Goal: Download file/media

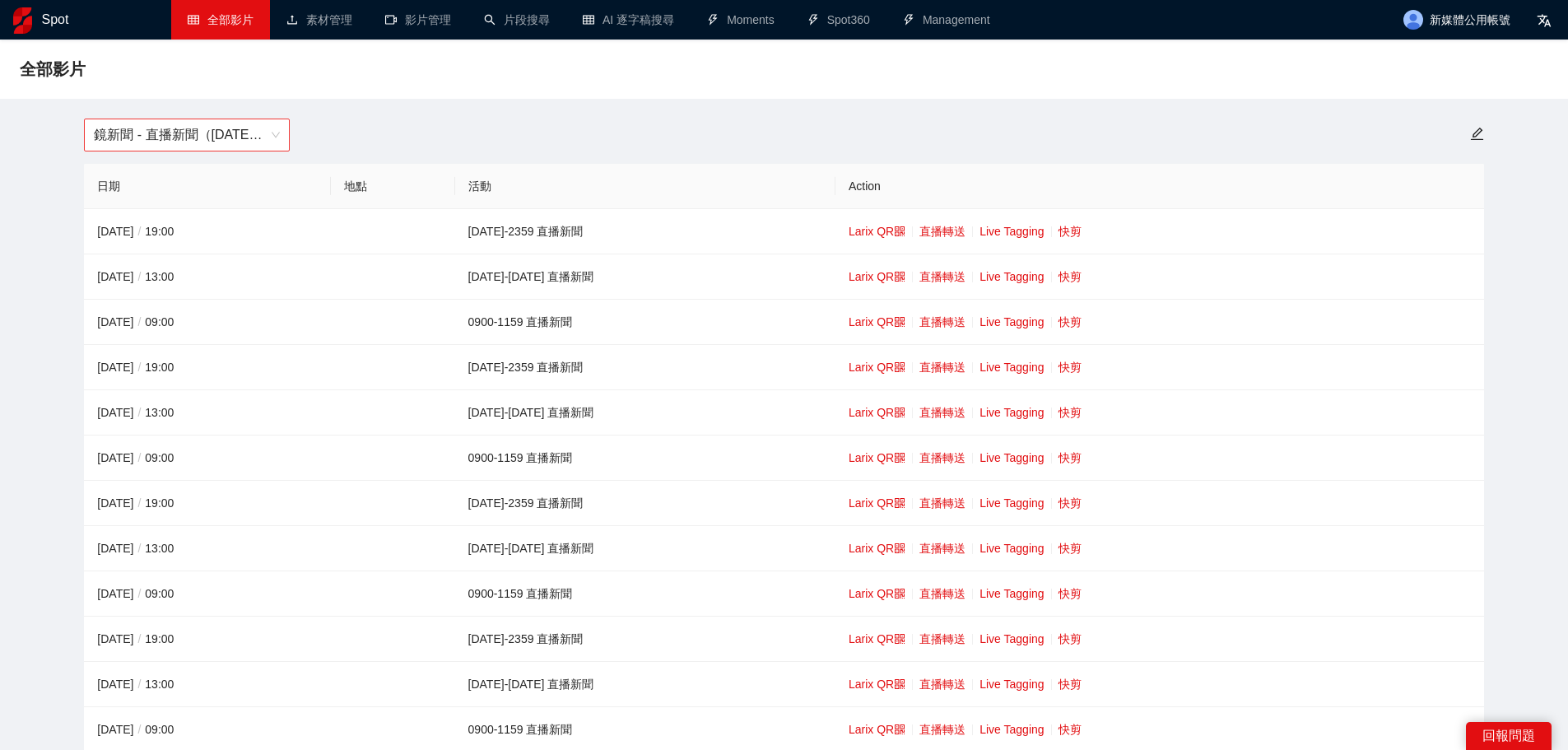
click at [183, 138] on span "鏡新聞 - 直播新聞（[DATE]-[DATE]）" at bounding box center [187, 134] width 186 height 31
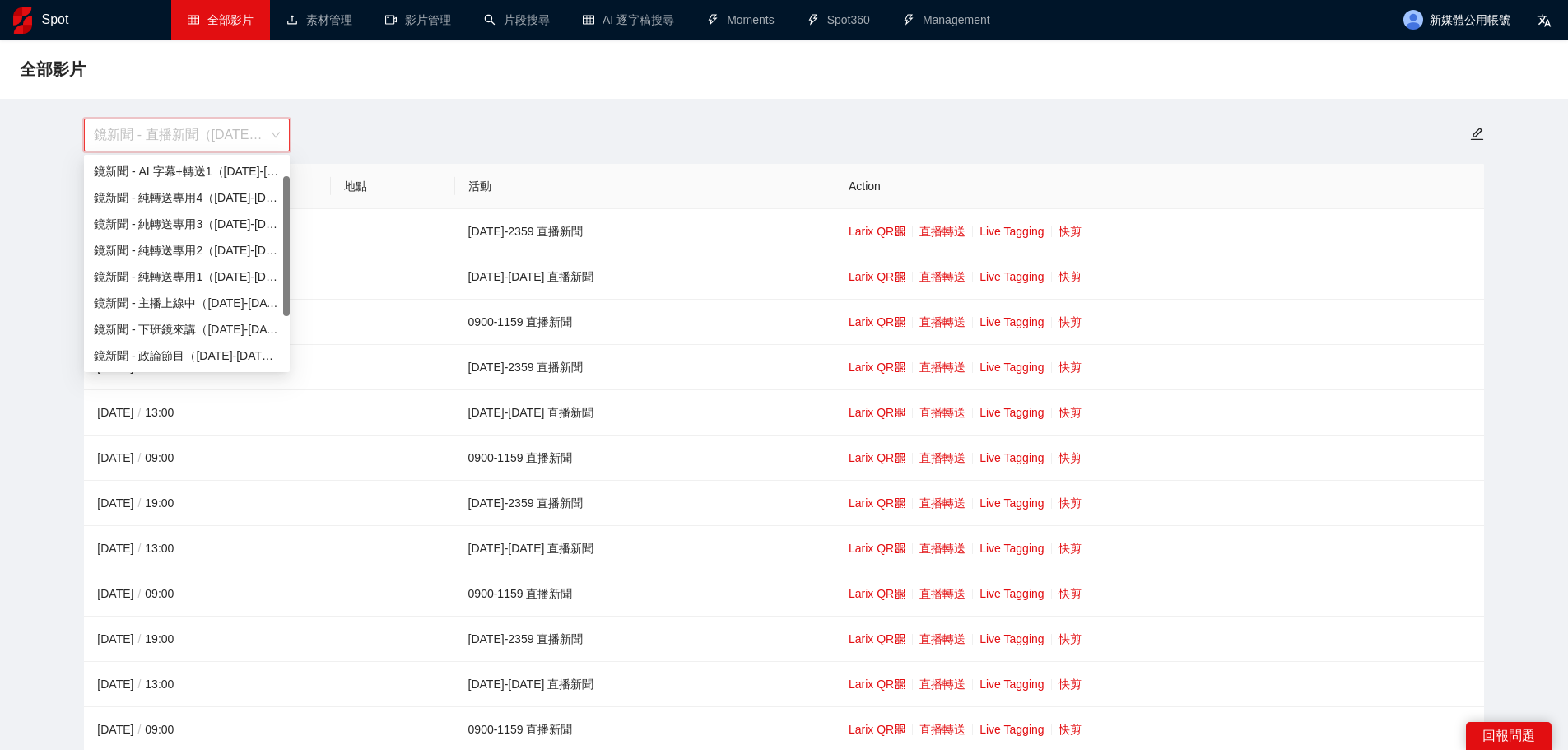
scroll to position [26, 0]
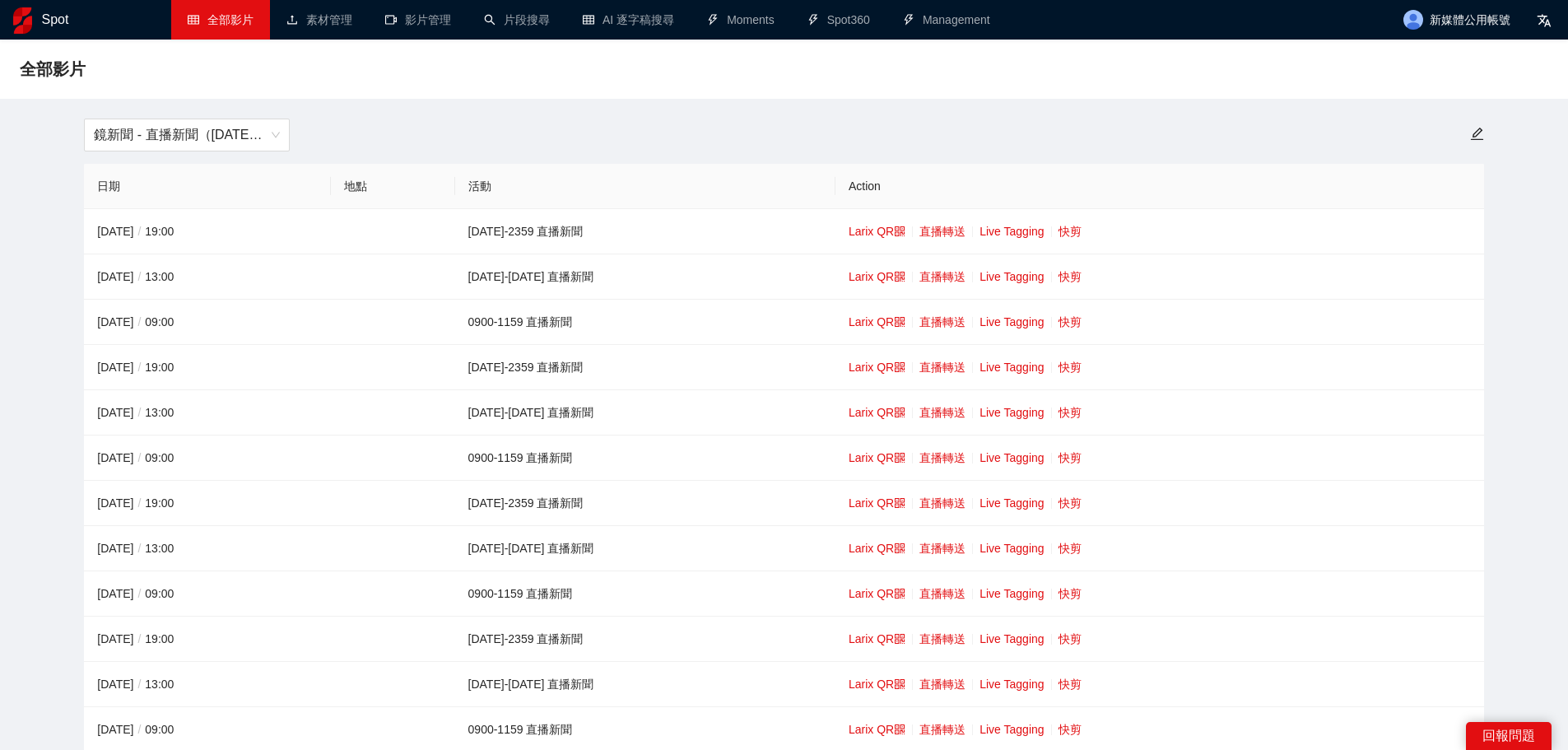
click at [1059, 277] on link "快剪" at bounding box center [1070, 276] width 23 height 13
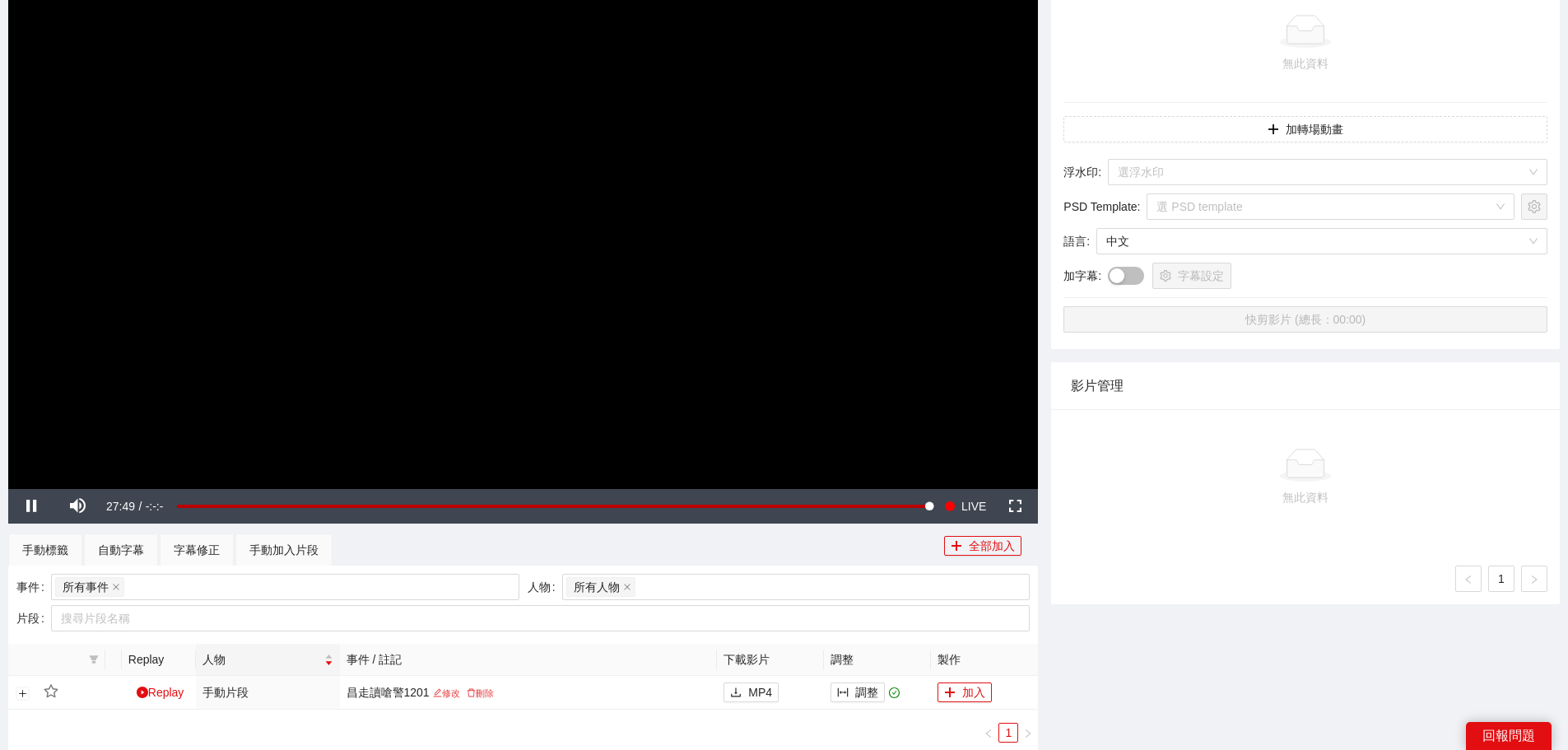
scroll to position [83, 0]
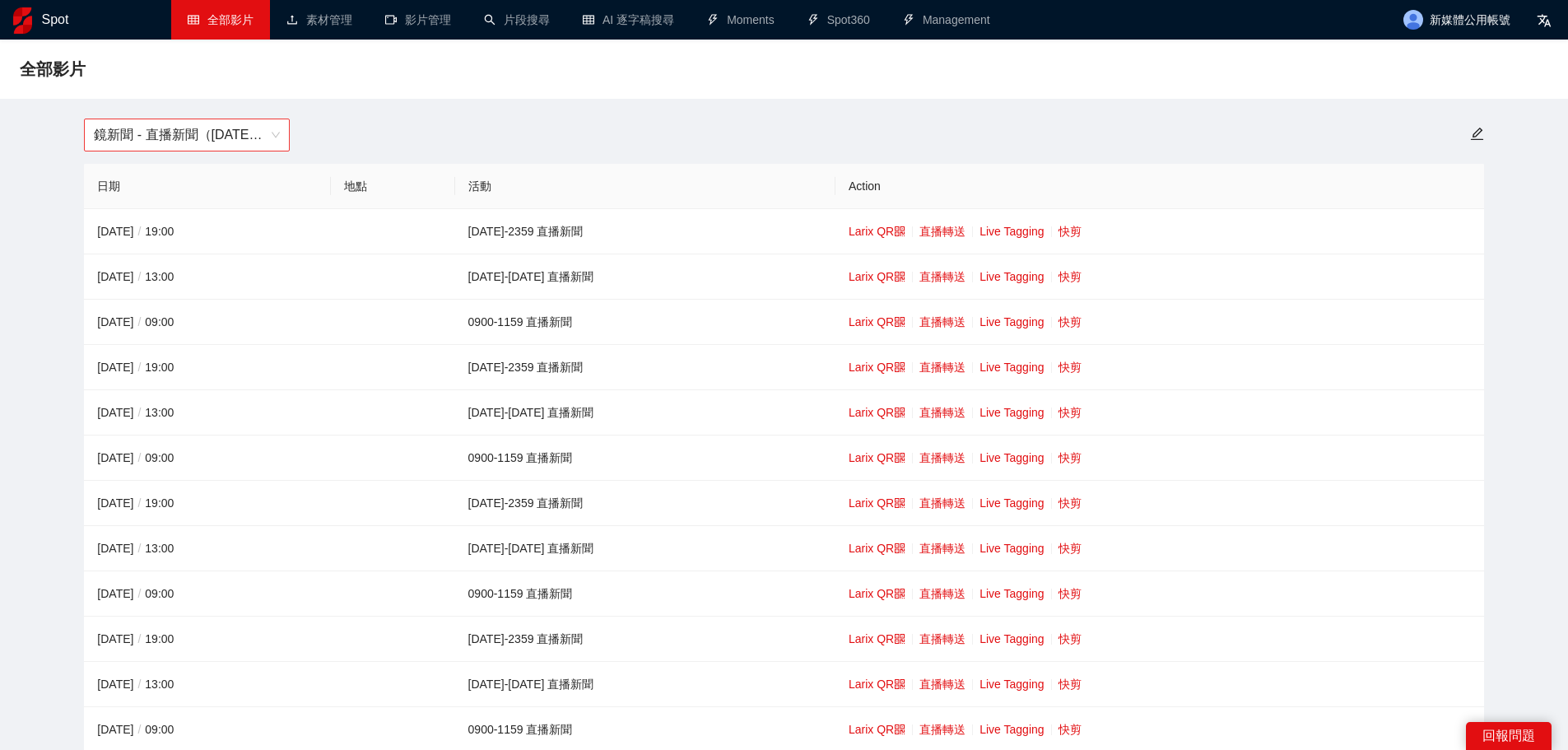
click at [221, 130] on span "鏡新聞 - 直播新聞（[DATE]-[DATE]）" at bounding box center [187, 134] width 186 height 31
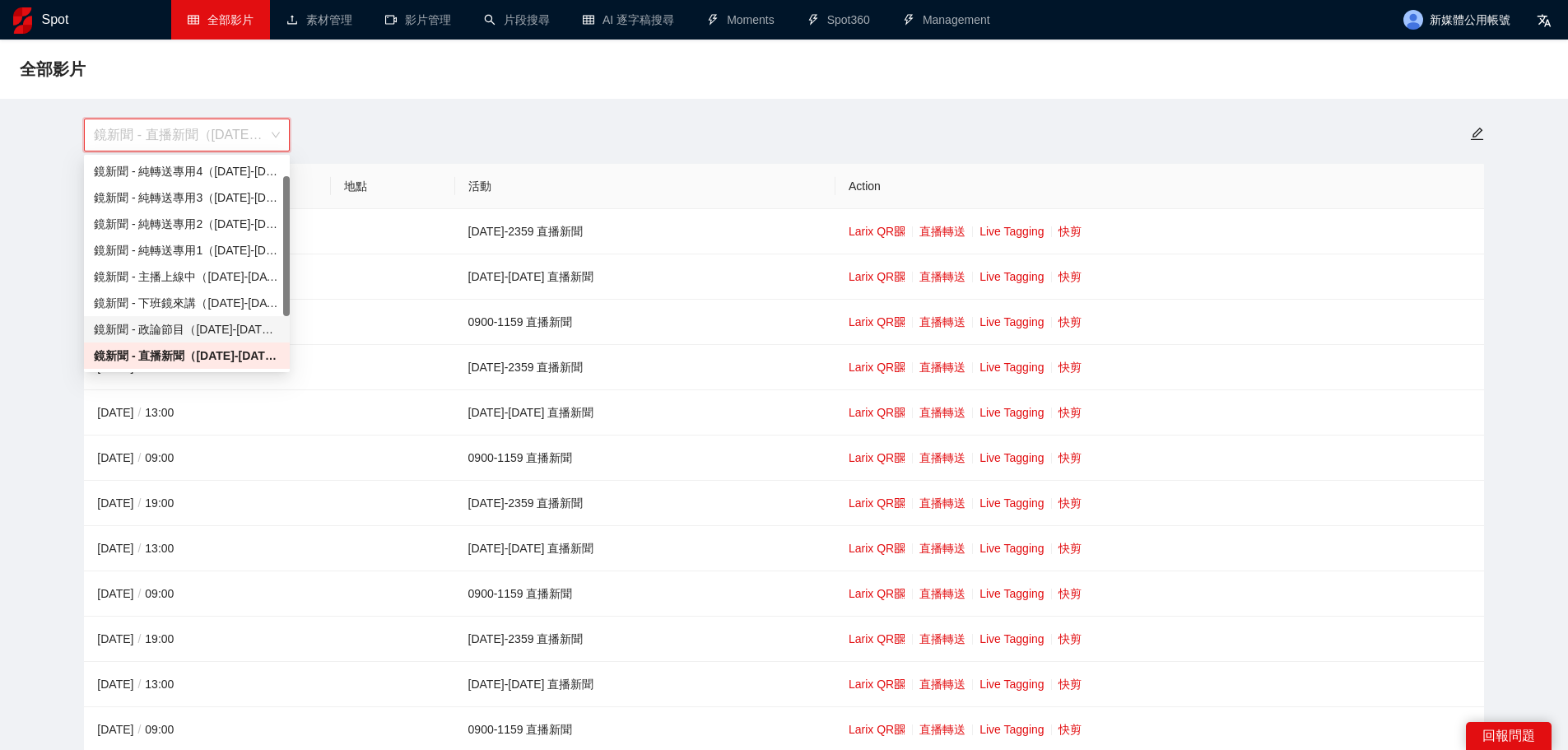
scroll to position [105, 0]
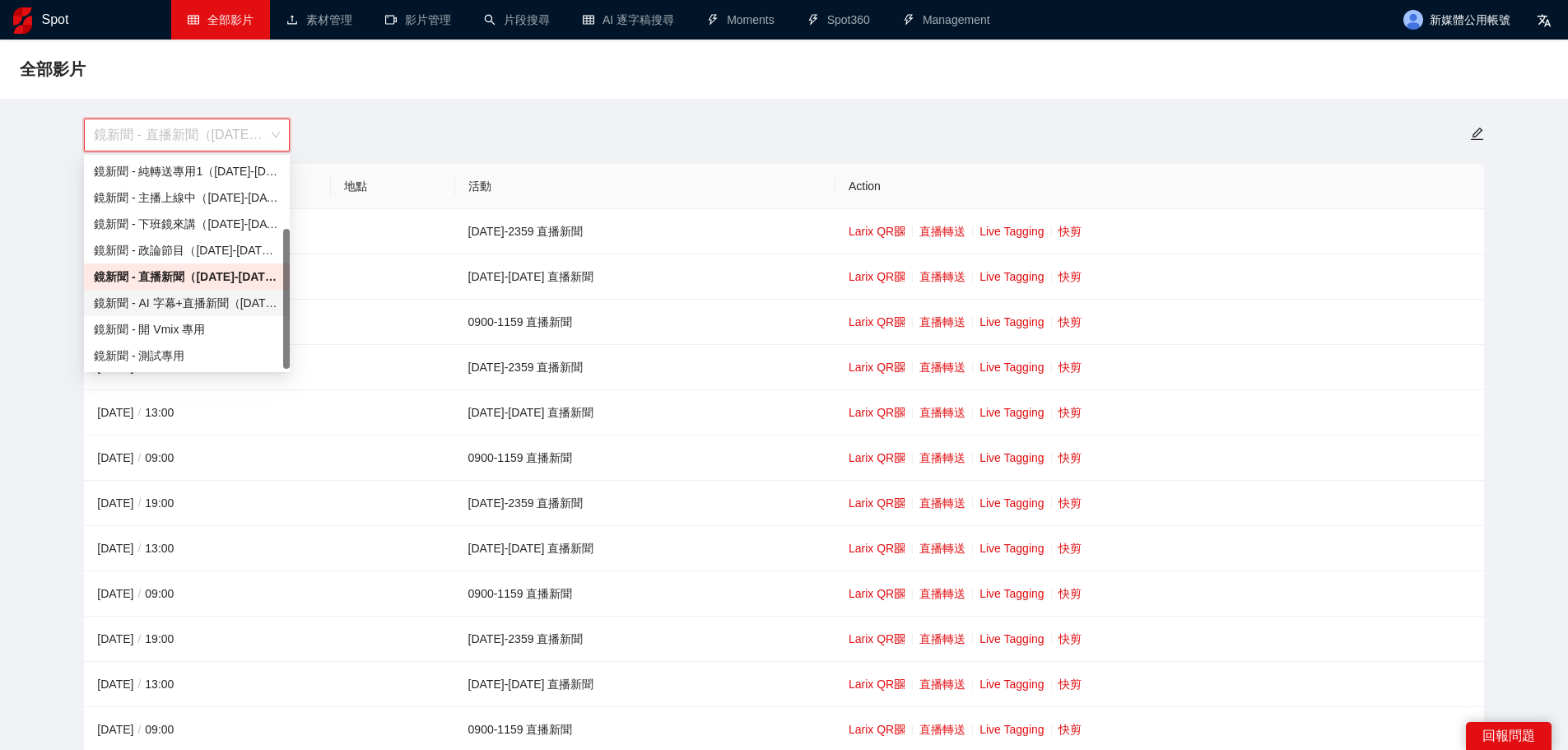
click at [212, 305] on div "鏡新聞 - AI 字幕+直播新聞（[DATE]-[DATE]）" at bounding box center [187, 303] width 186 height 18
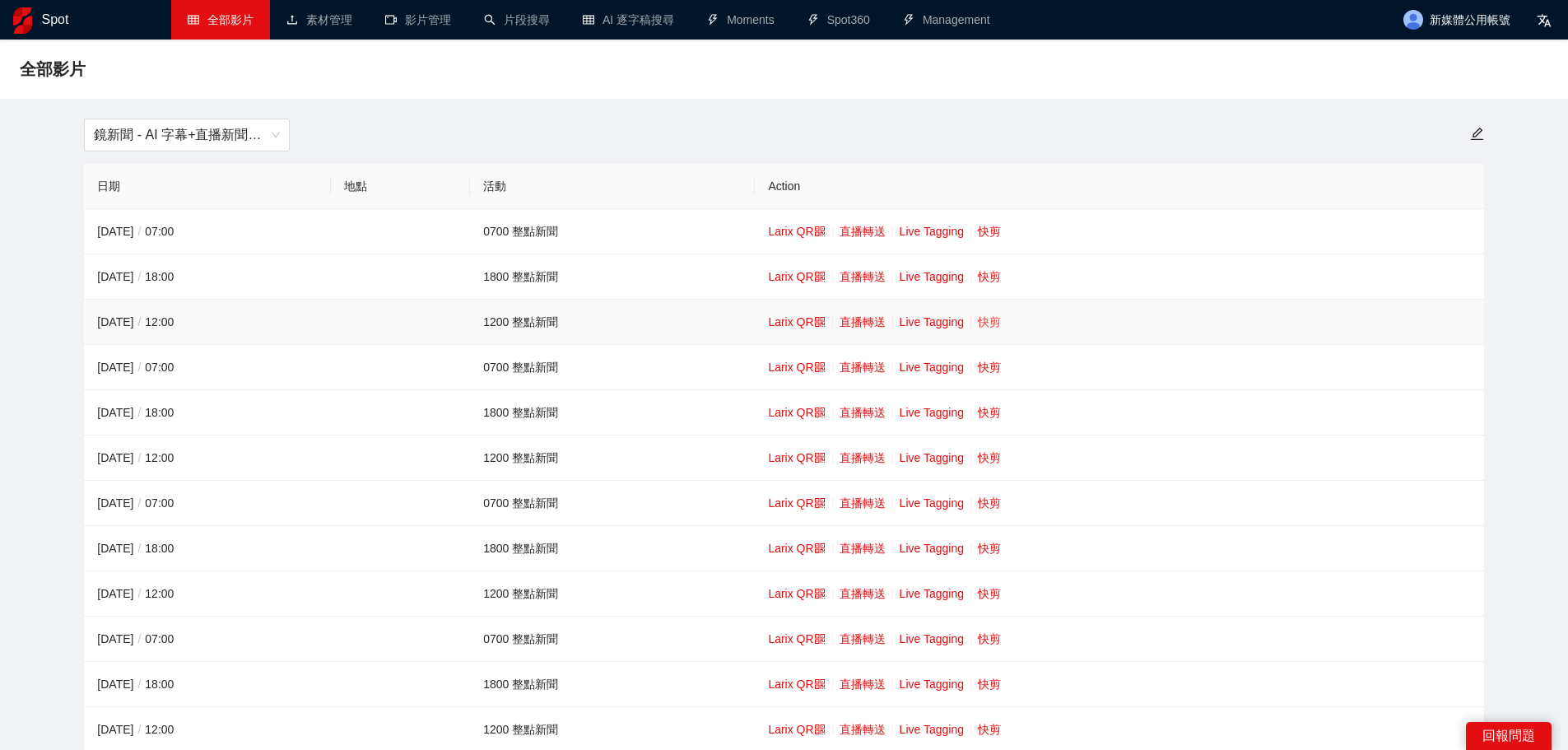
click at [980, 318] on link "快剪" at bounding box center [989, 322] width 23 height 13
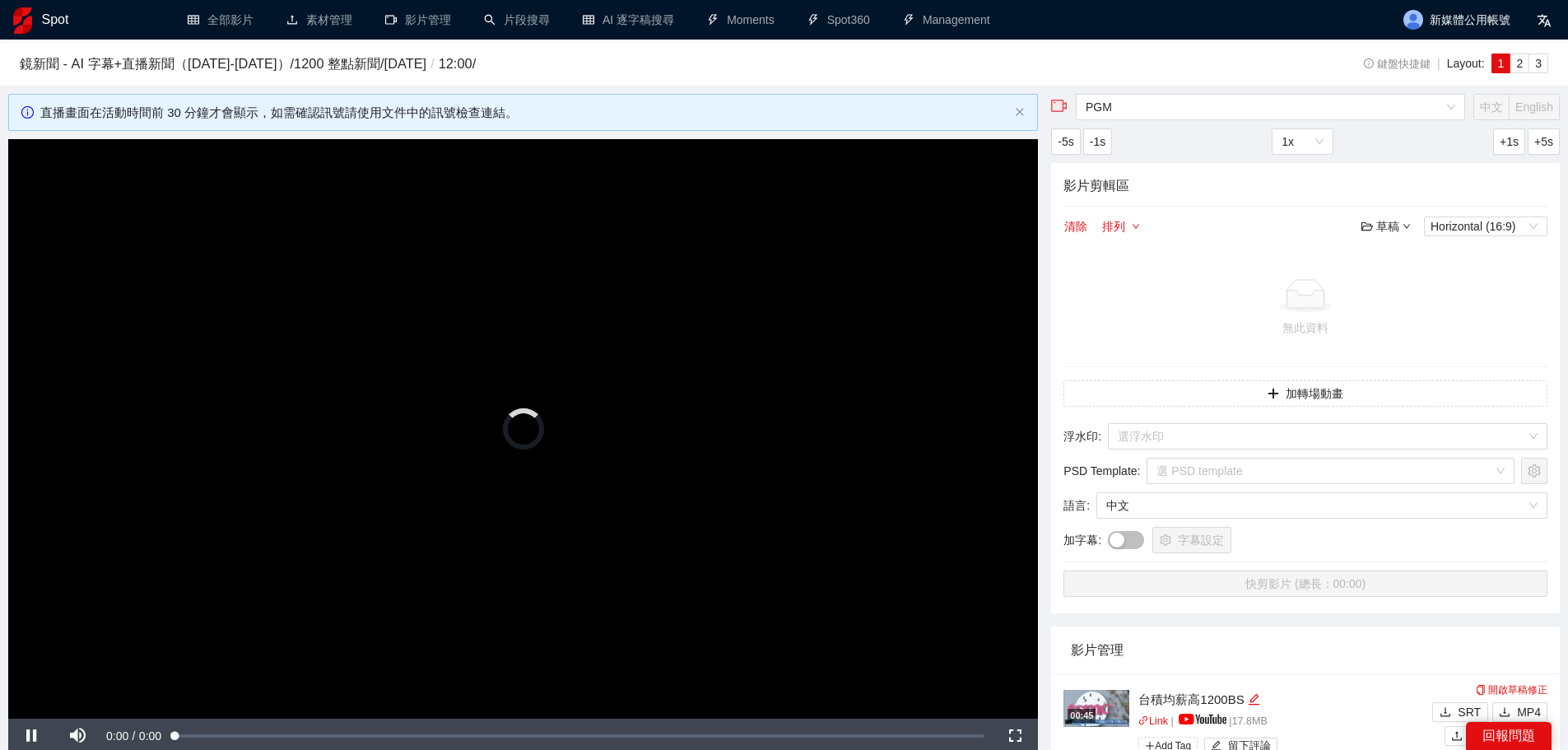
click at [613, 355] on video "Video Player" at bounding box center [523, 429] width 1030 height 580
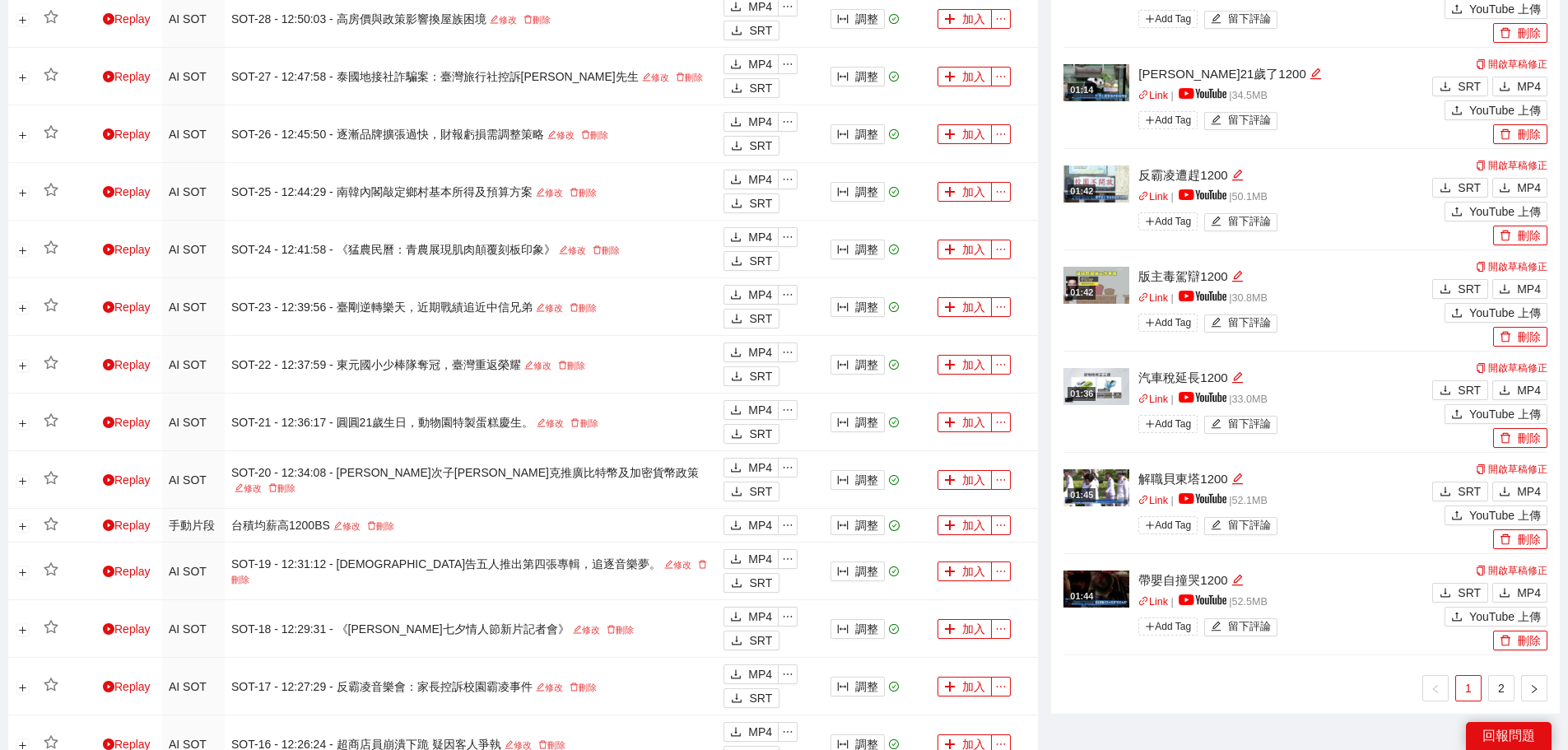
scroll to position [1235, 0]
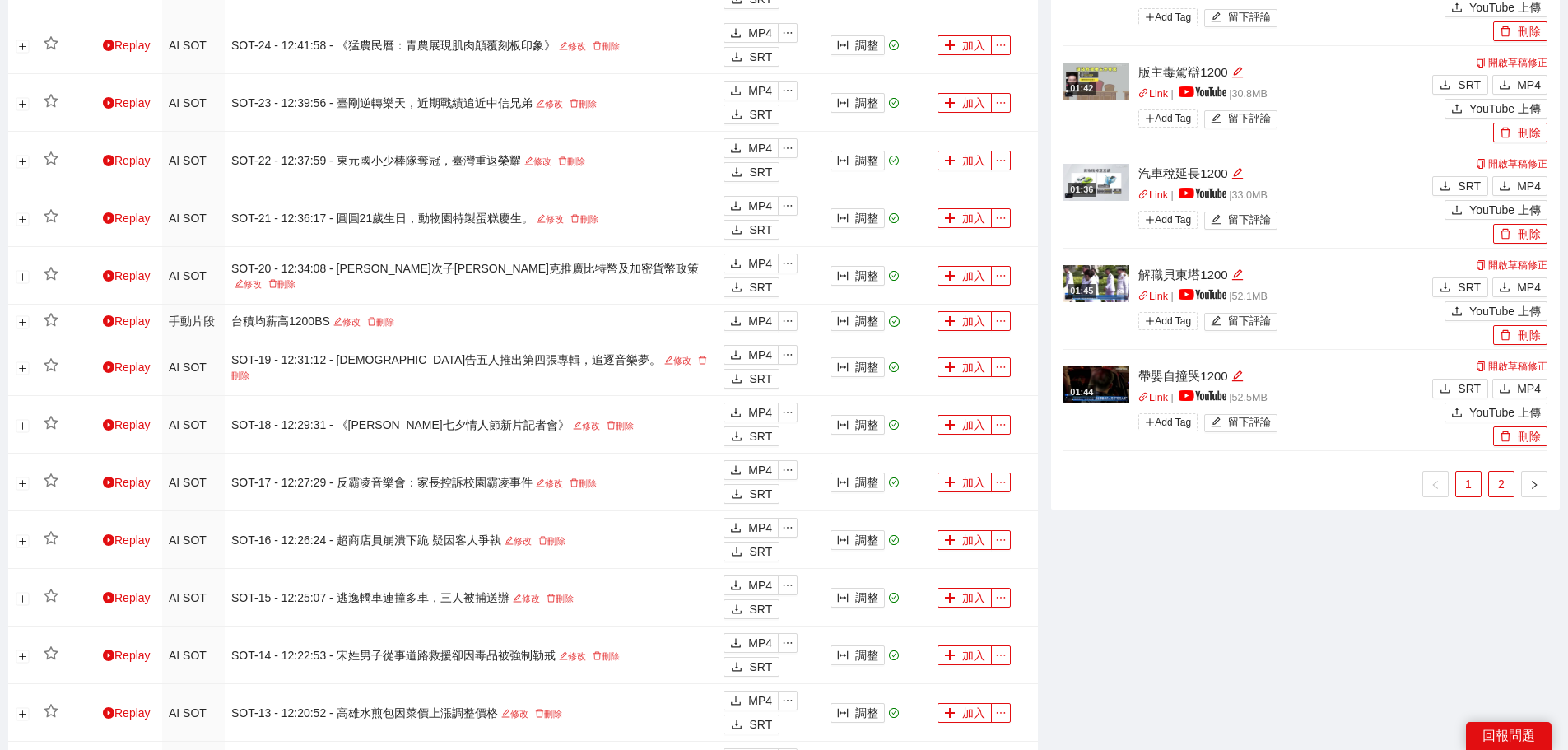
click at [1502, 490] on link "2" at bounding box center [1501, 484] width 24 height 24
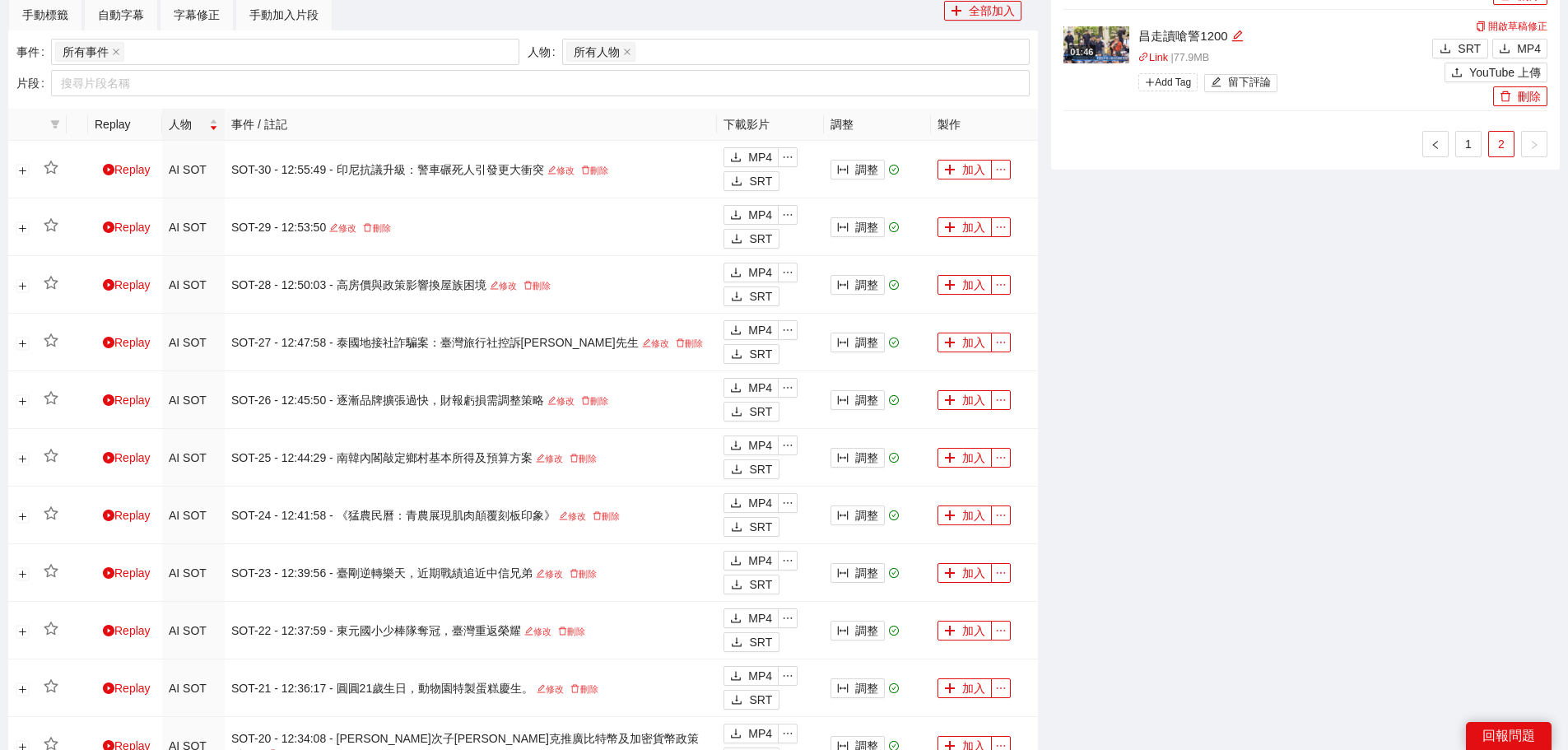
scroll to position [494, 0]
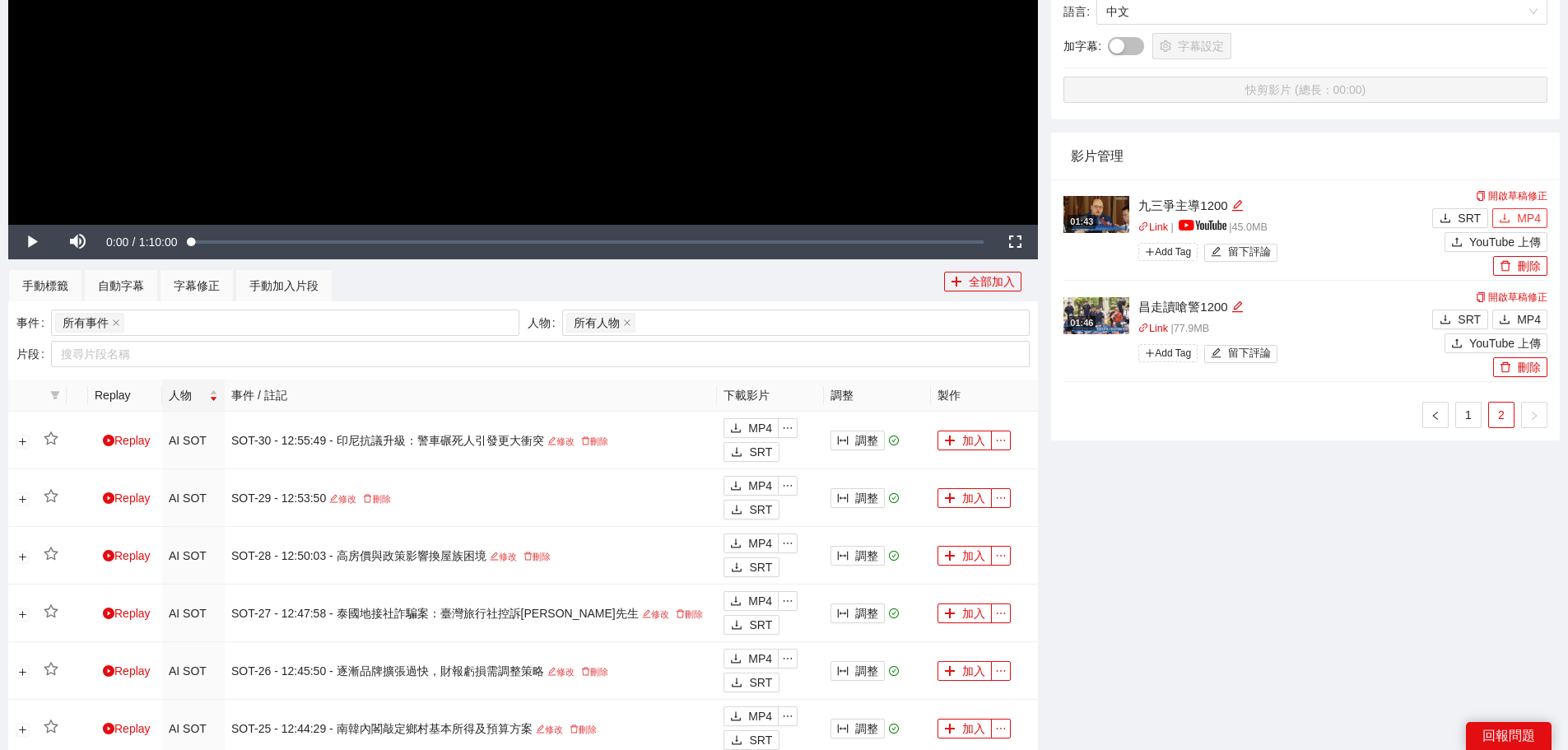
click at [1527, 220] on span "MP4" at bounding box center [1529, 218] width 23 height 18
drag, startPoint x: 1474, startPoint y: 410, endPoint x: 1474, endPoint y: 402, distance: 8.0
click at [1474, 410] on link "1" at bounding box center [1468, 414] width 24 height 24
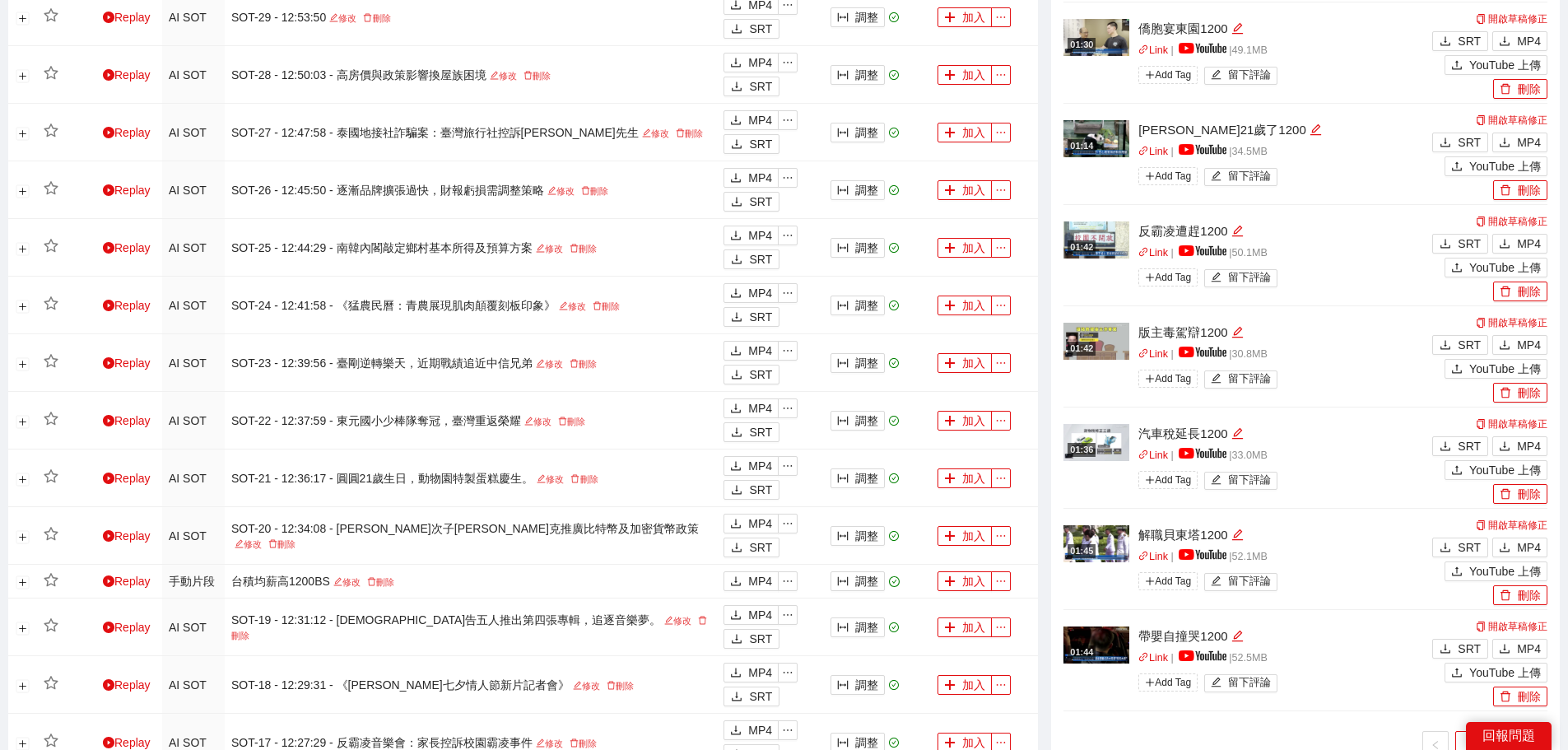
scroll to position [1153, 0]
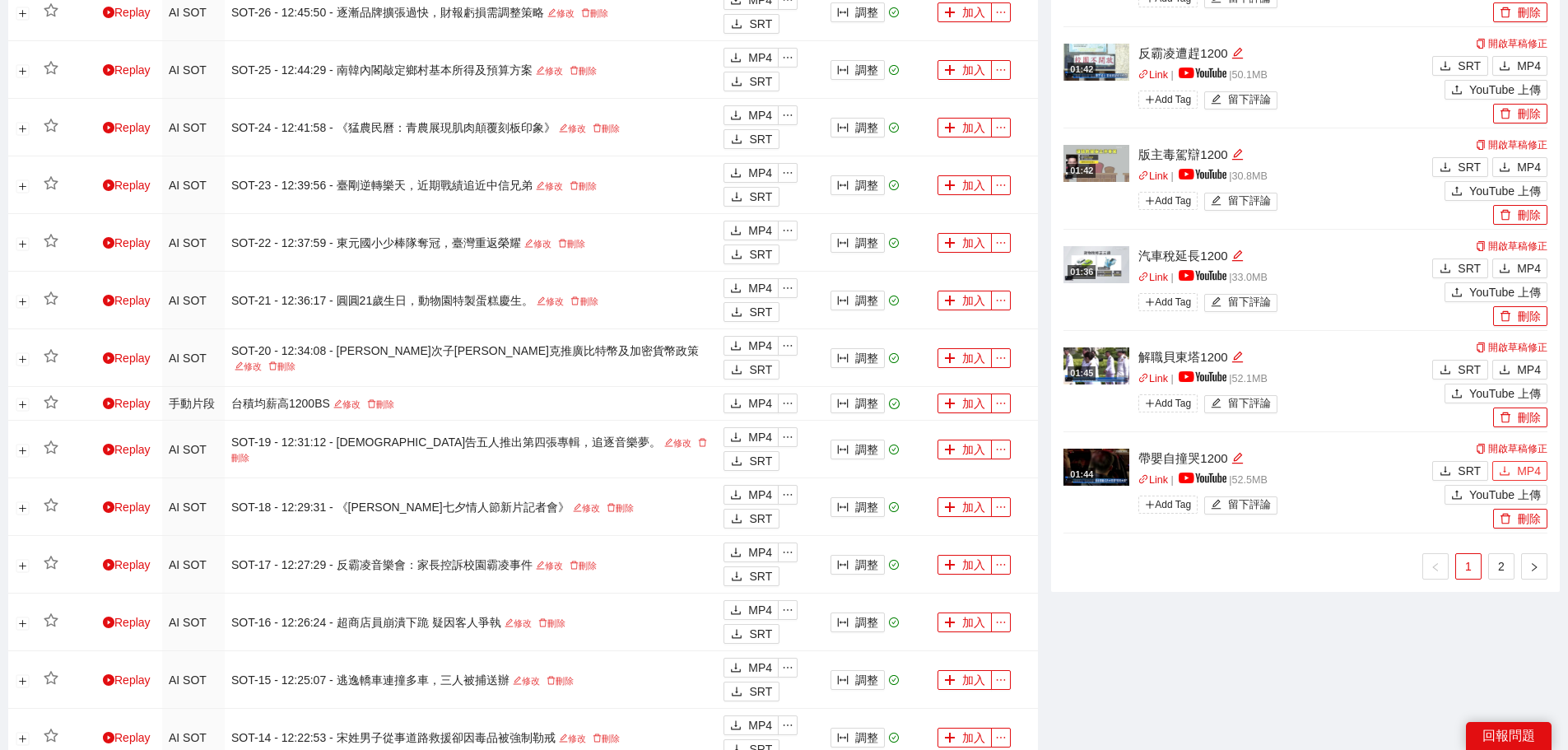
click at [1520, 476] on span "MP4" at bounding box center [1529, 471] width 23 height 18
click at [1515, 364] on button "MP4" at bounding box center [1520, 369] width 55 height 20
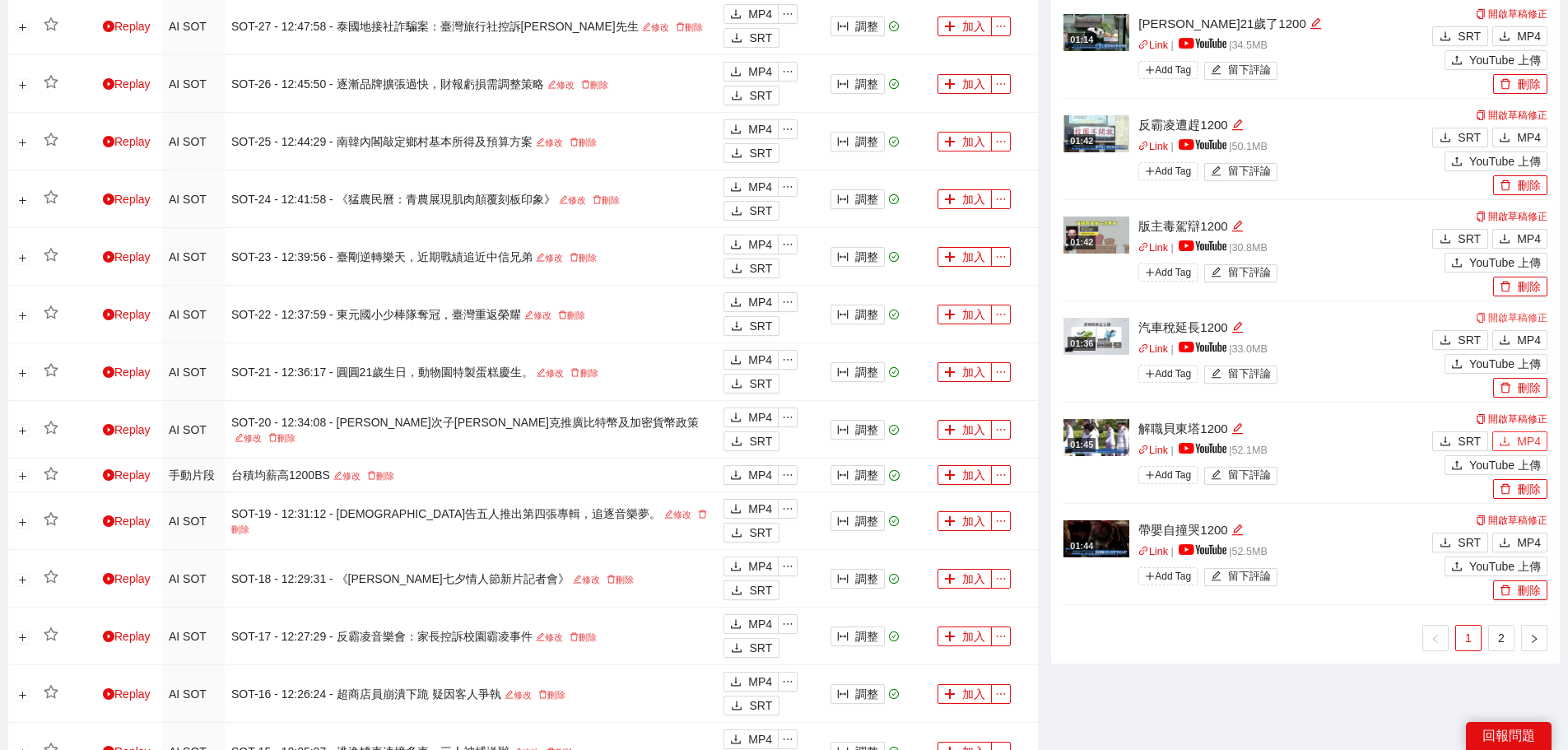
scroll to position [989, 0]
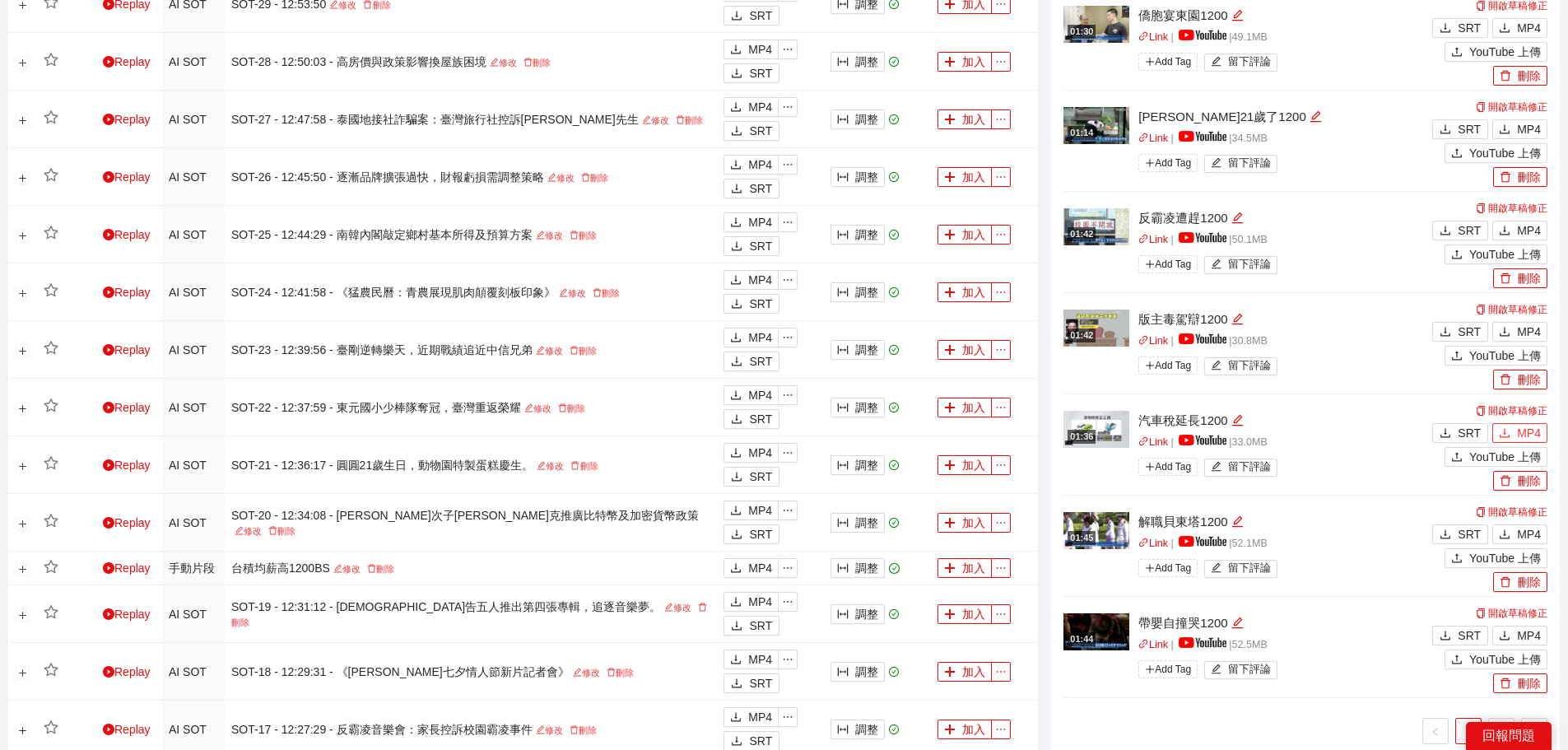
click at [1530, 435] on span "MP4" at bounding box center [1529, 432] width 23 height 18
click at [1525, 332] on span "MP4" at bounding box center [1529, 331] width 23 height 18
click at [1528, 234] on span "MP4" at bounding box center [1529, 230] width 23 height 18
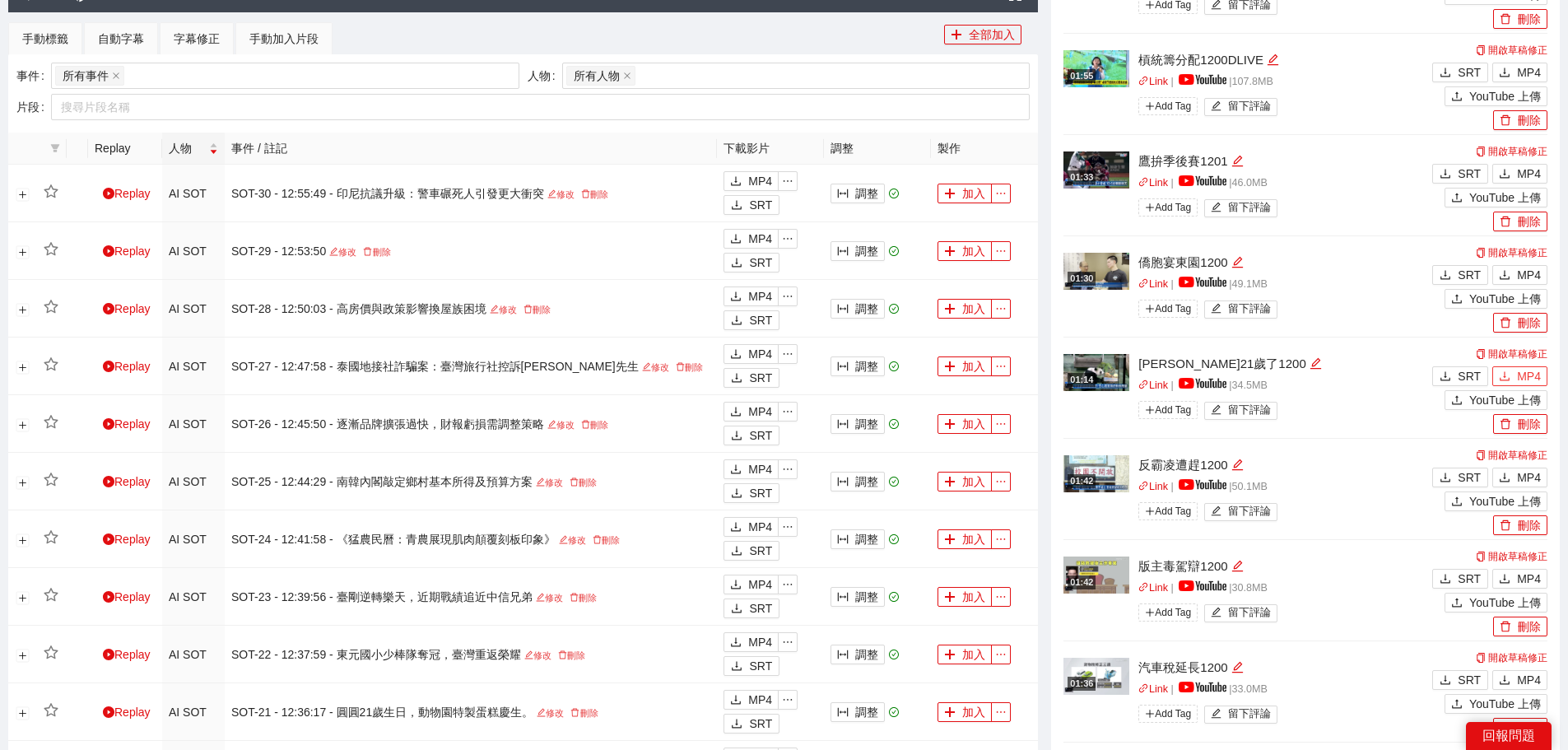
click at [1508, 375] on icon "download" at bounding box center [1505, 376] width 11 height 11
click at [1514, 275] on button "MP4" at bounding box center [1520, 274] width 55 height 20
click at [1512, 166] on button "MP4" at bounding box center [1520, 173] width 55 height 20
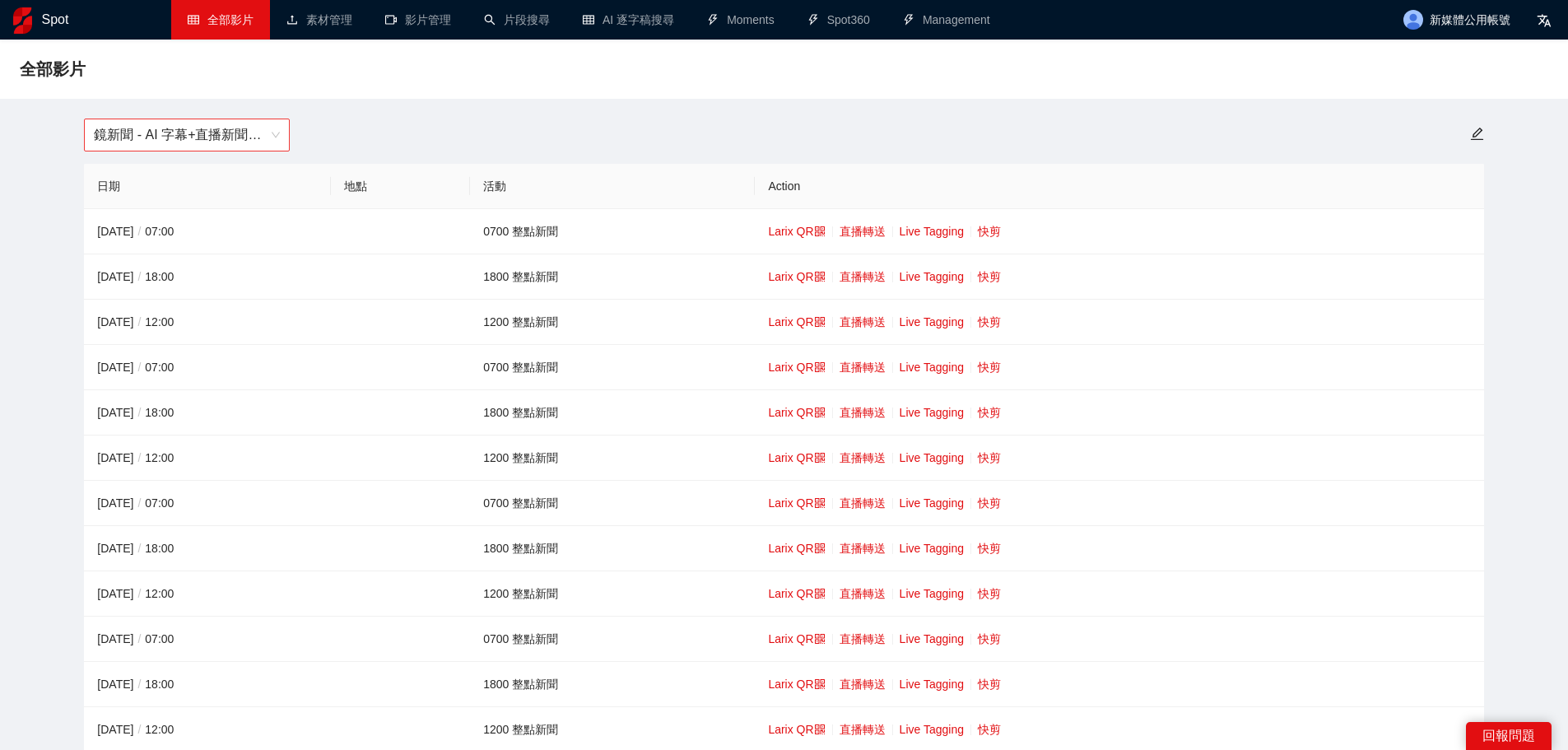
click at [188, 137] on span "鏡新聞 - AI 字幕+直播新聞（[DATE]-[DATE]）" at bounding box center [187, 134] width 186 height 31
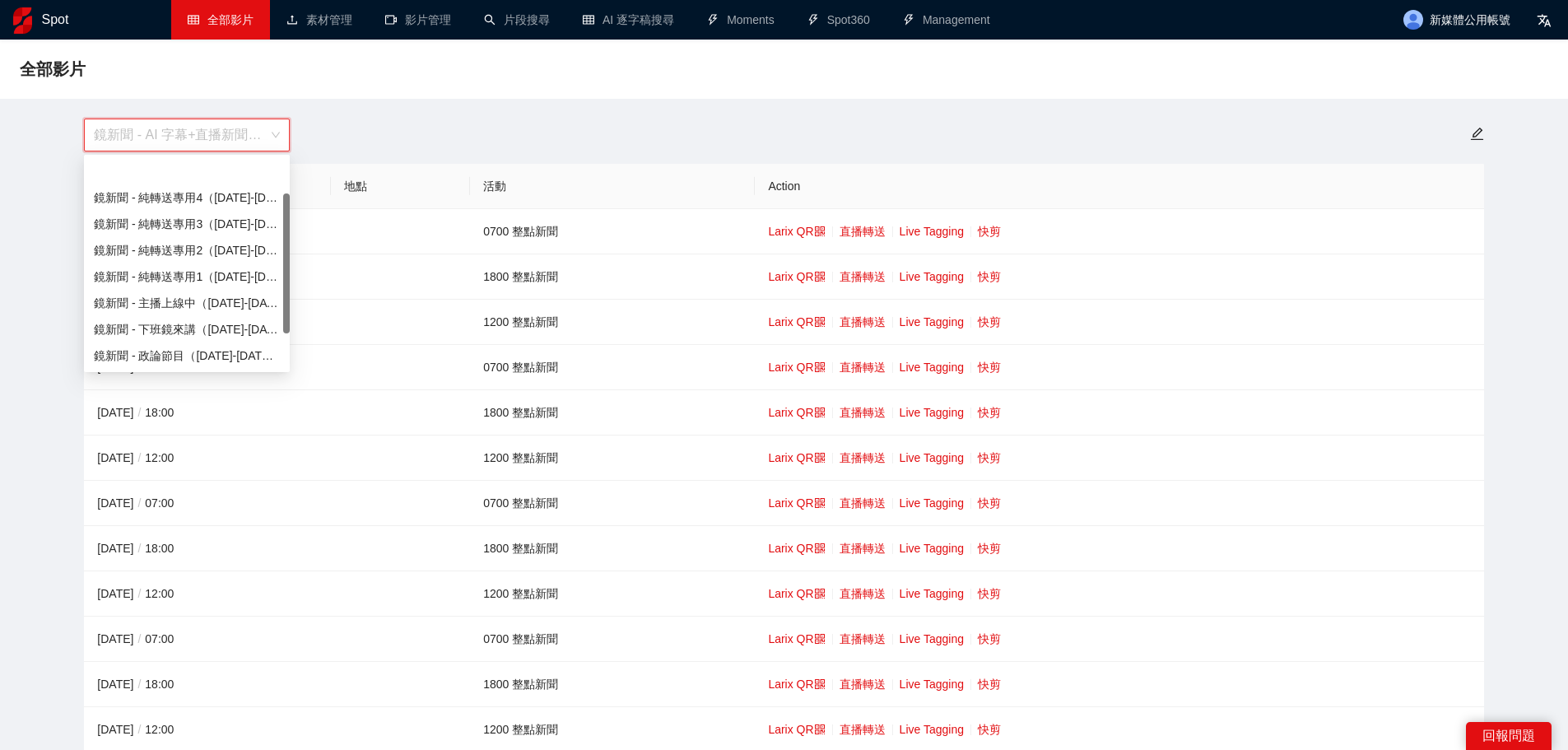
scroll to position [53, 0]
click at [181, 325] on div "鏡新聞 - 直播新聞（[DATE]-[DATE]）" at bounding box center [187, 329] width 186 height 18
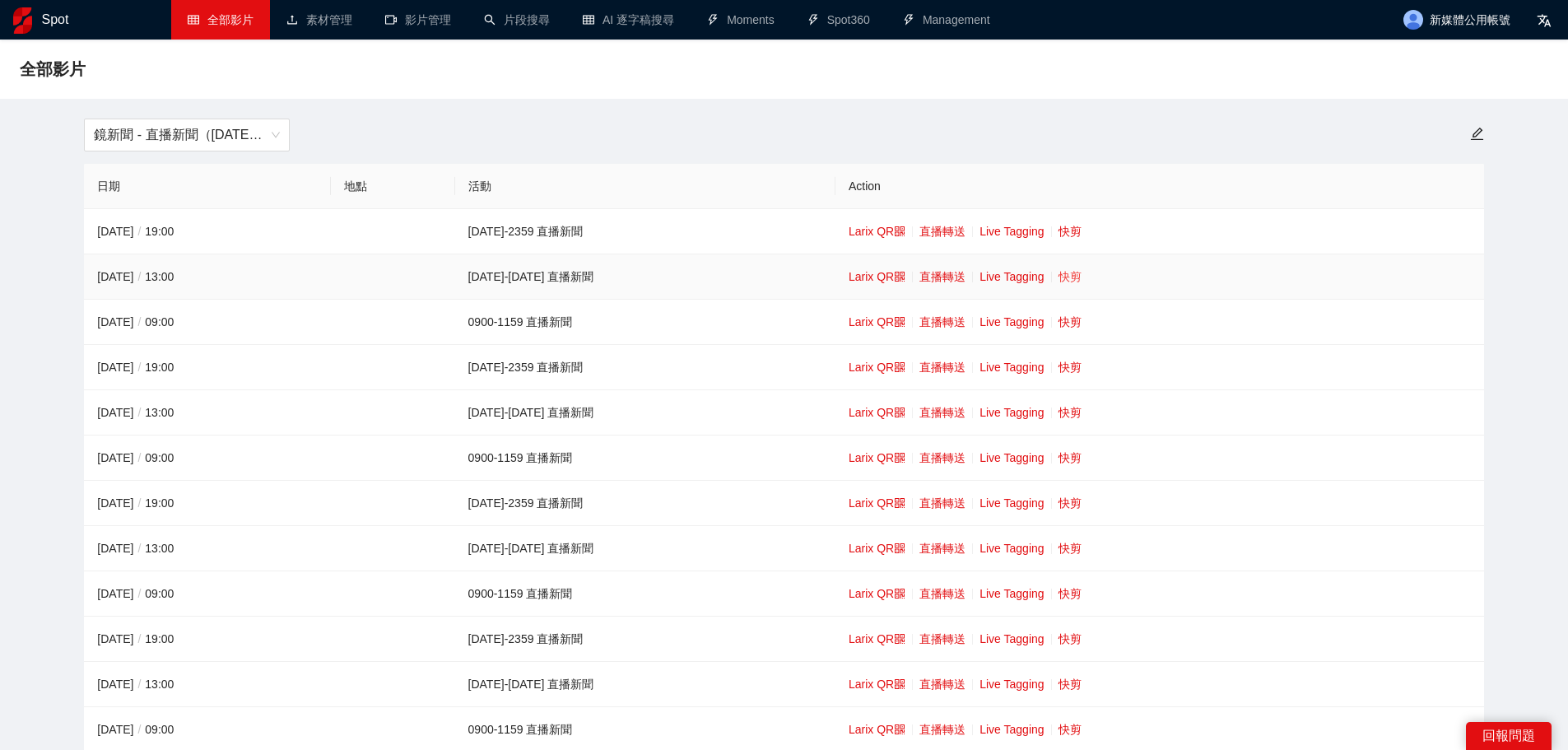
click at [1059, 274] on link "快剪" at bounding box center [1070, 276] width 23 height 13
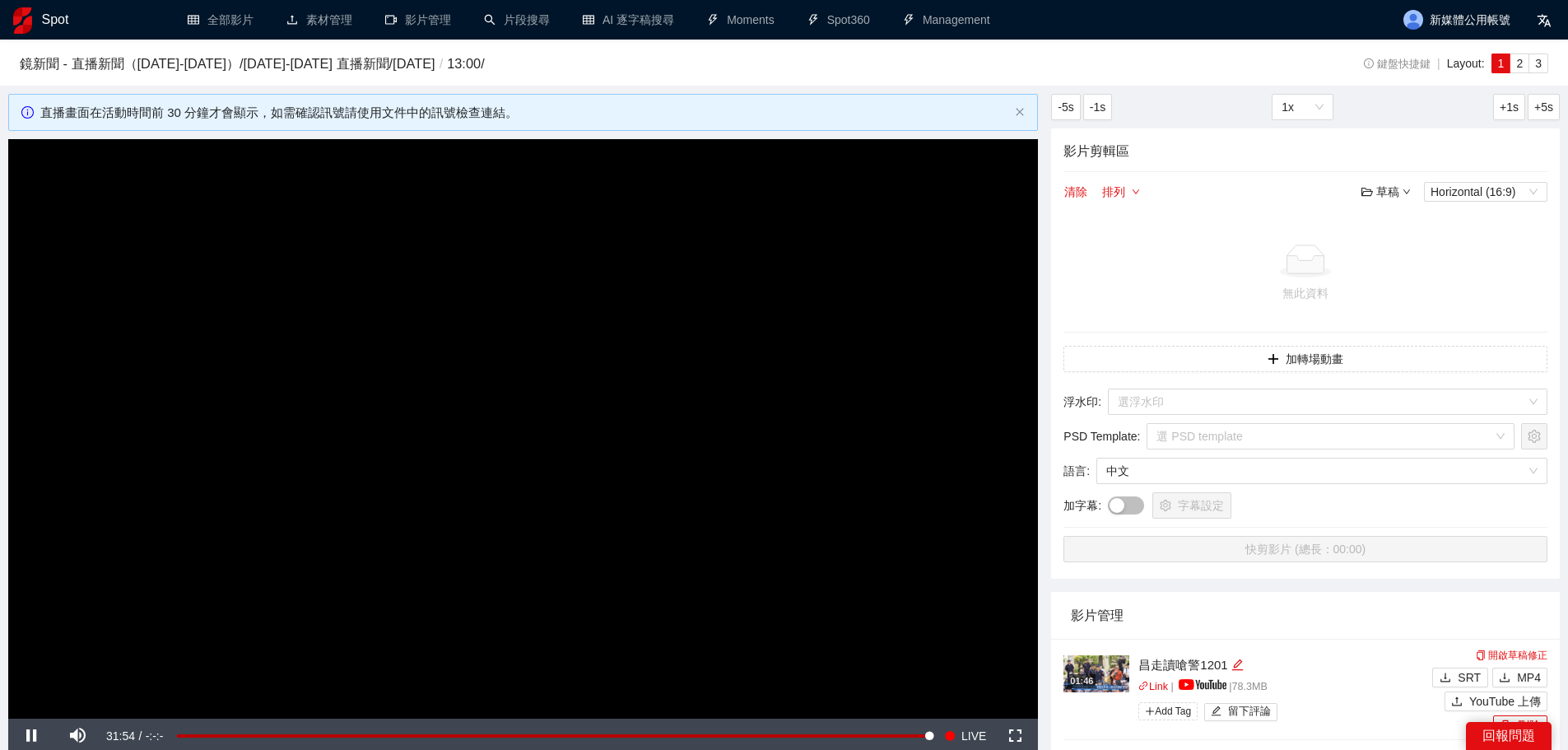
click at [579, 414] on video "Video Player" at bounding box center [523, 429] width 1030 height 580
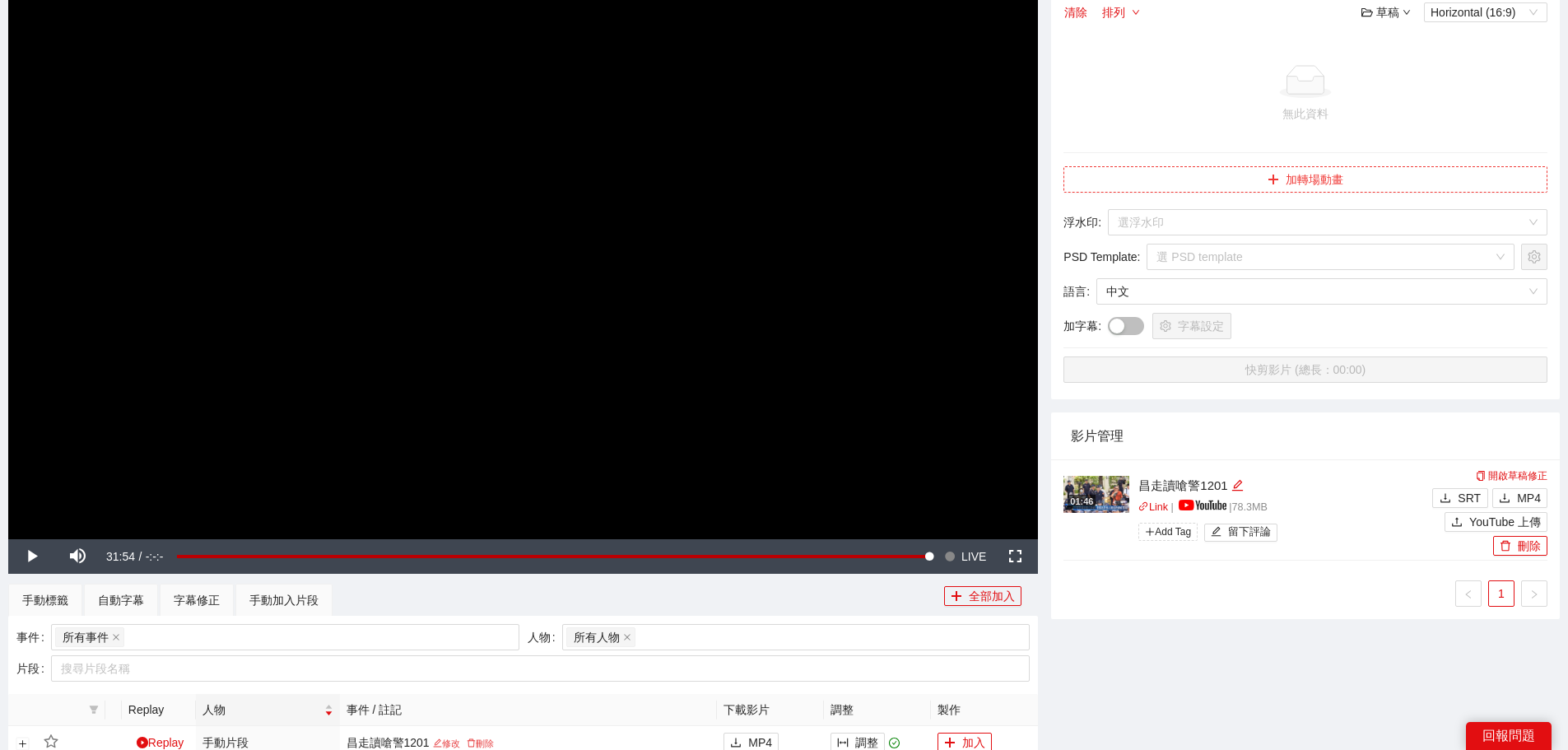
scroll to position [330, 0]
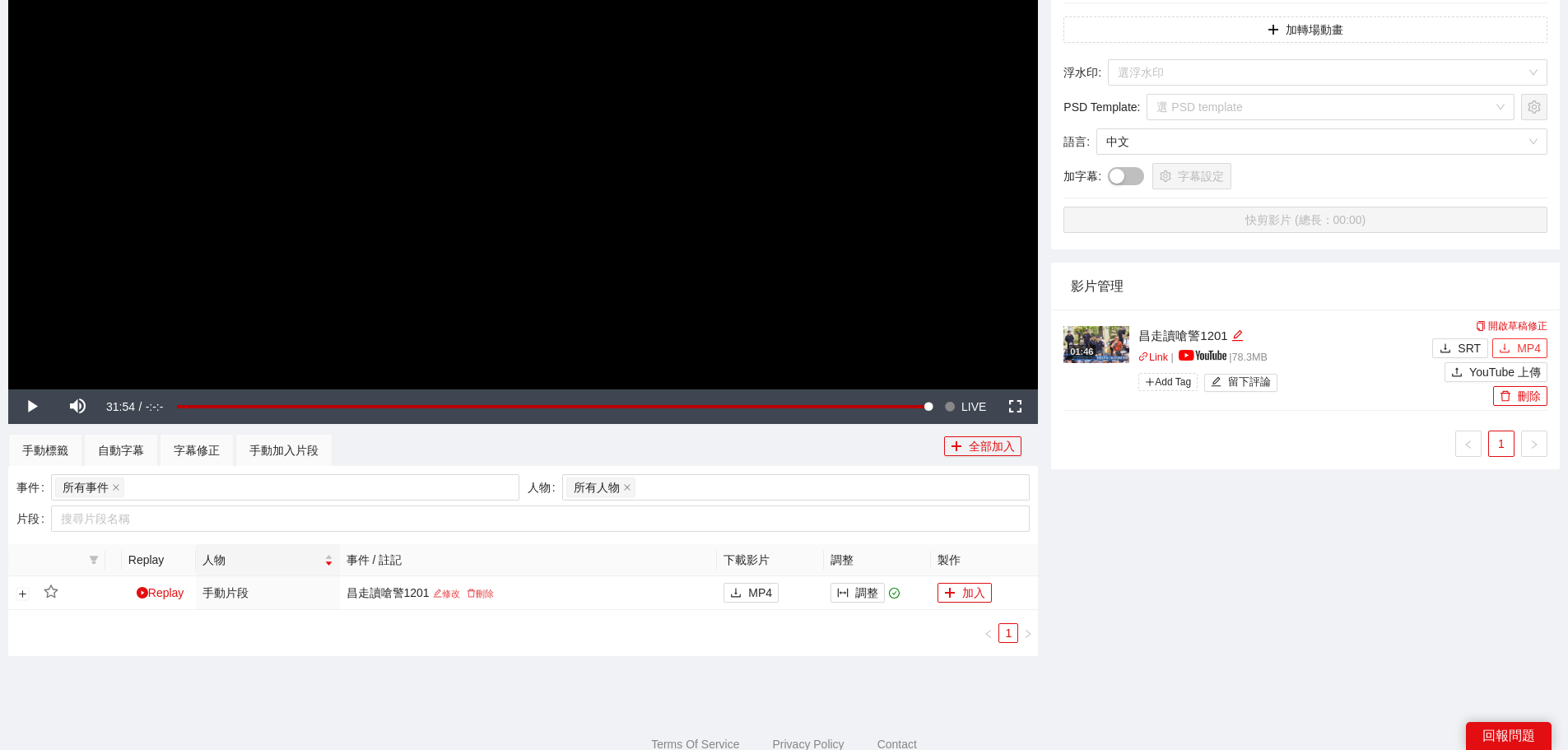
click at [1531, 347] on span "MP4" at bounding box center [1529, 348] width 23 height 18
